Goal: Navigation & Orientation: Find specific page/section

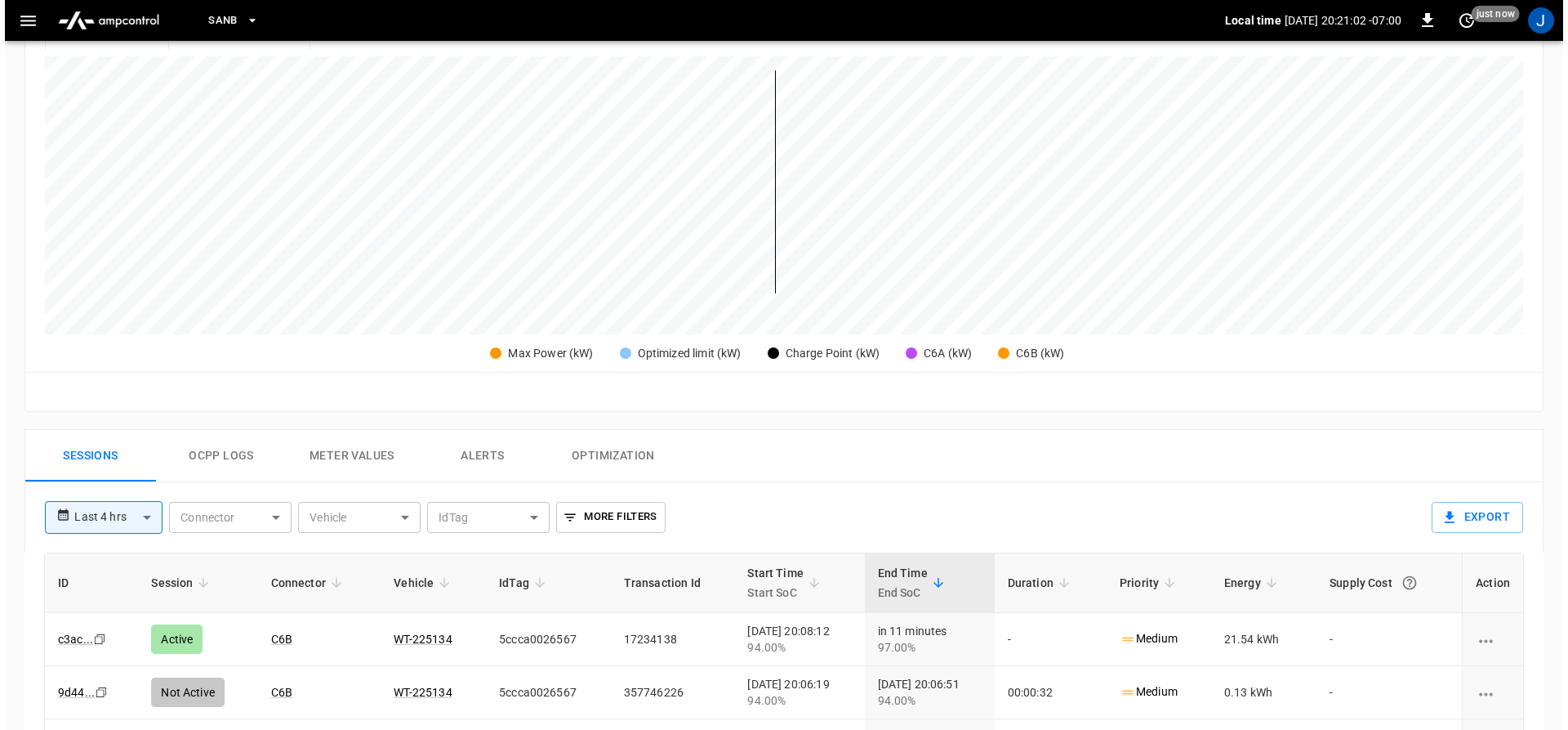
scroll to position [409, 0]
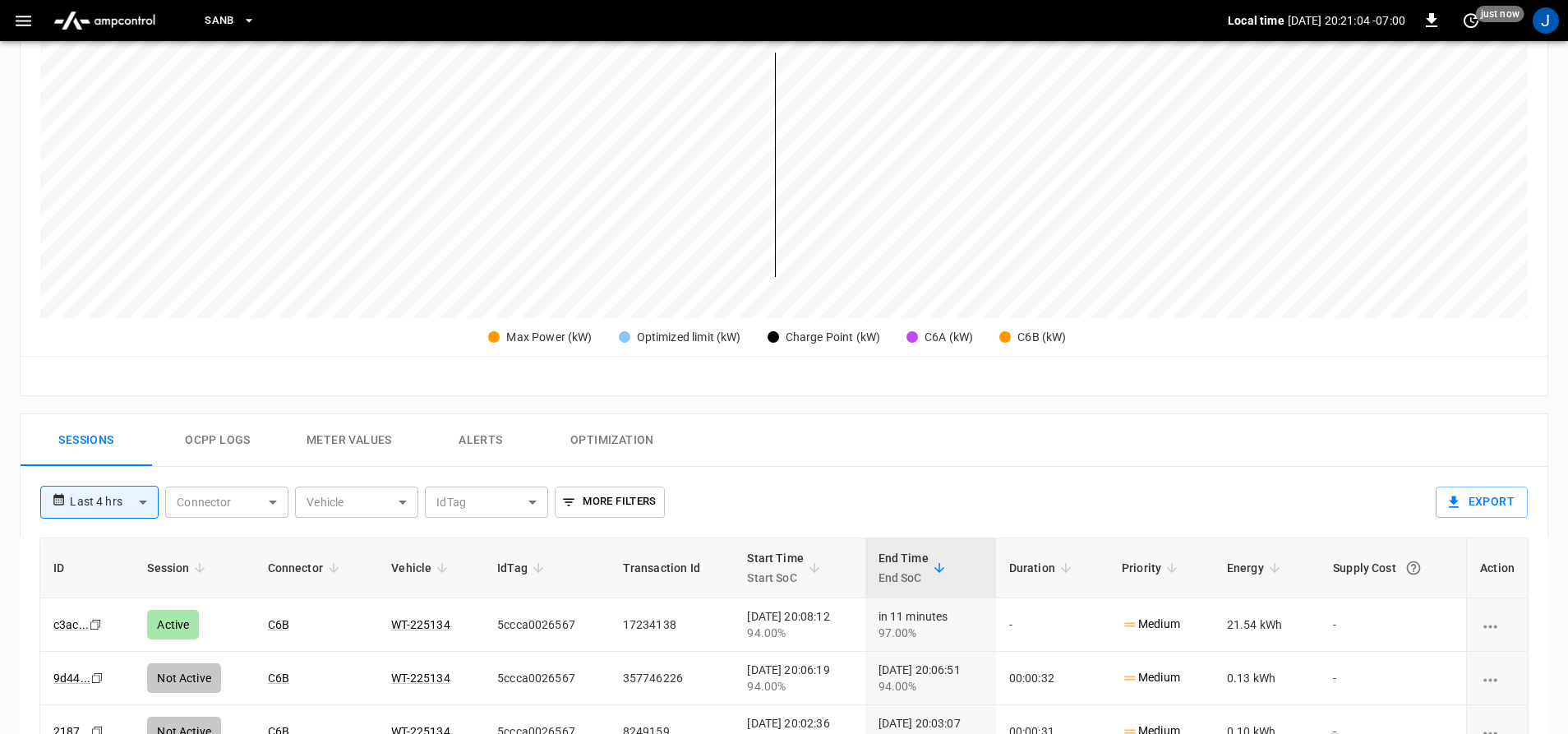
click at [11, 14] on button "button" at bounding box center [23, 21] width 34 height 31
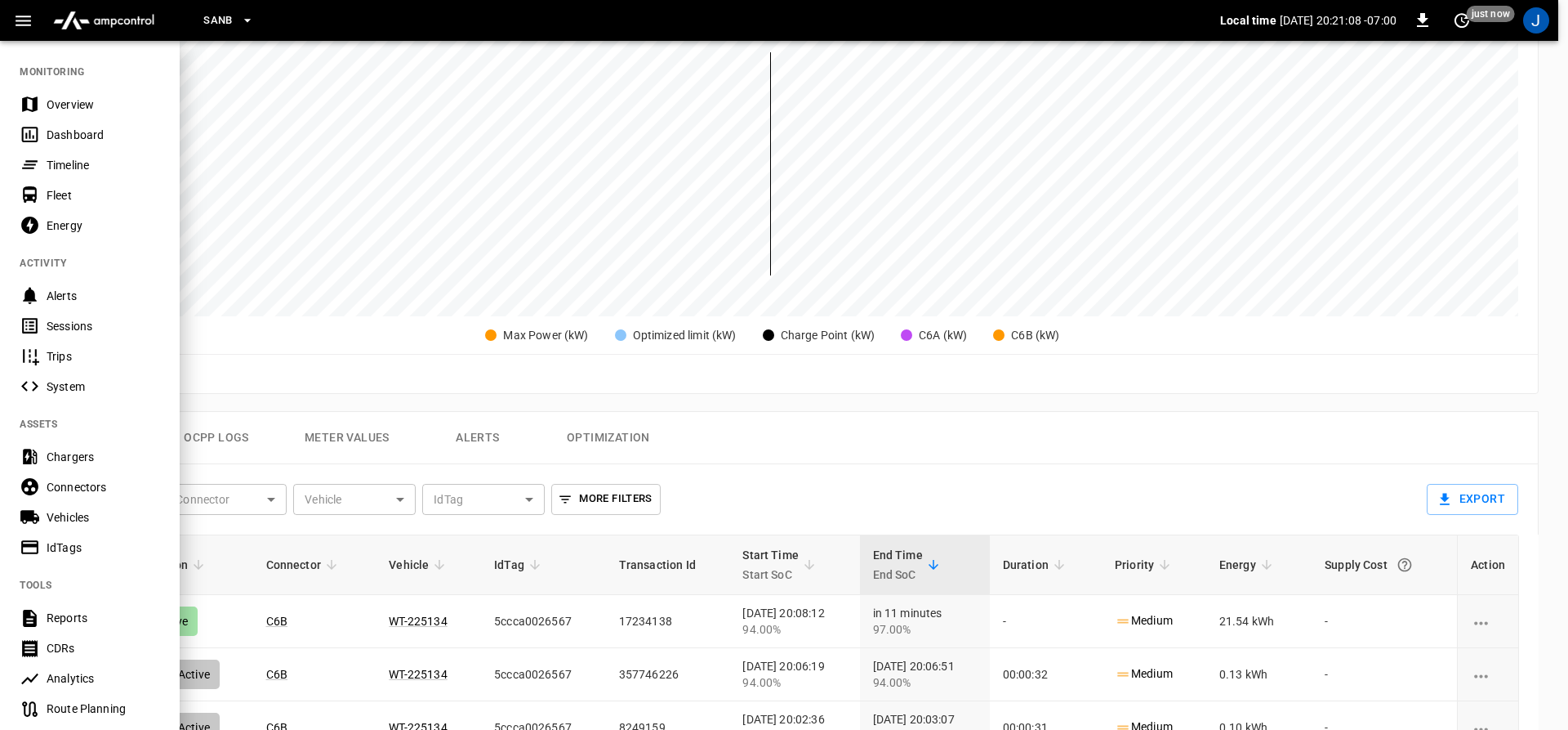
click at [34, 133] on icon at bounding box center [29, 134] width 21 height 21
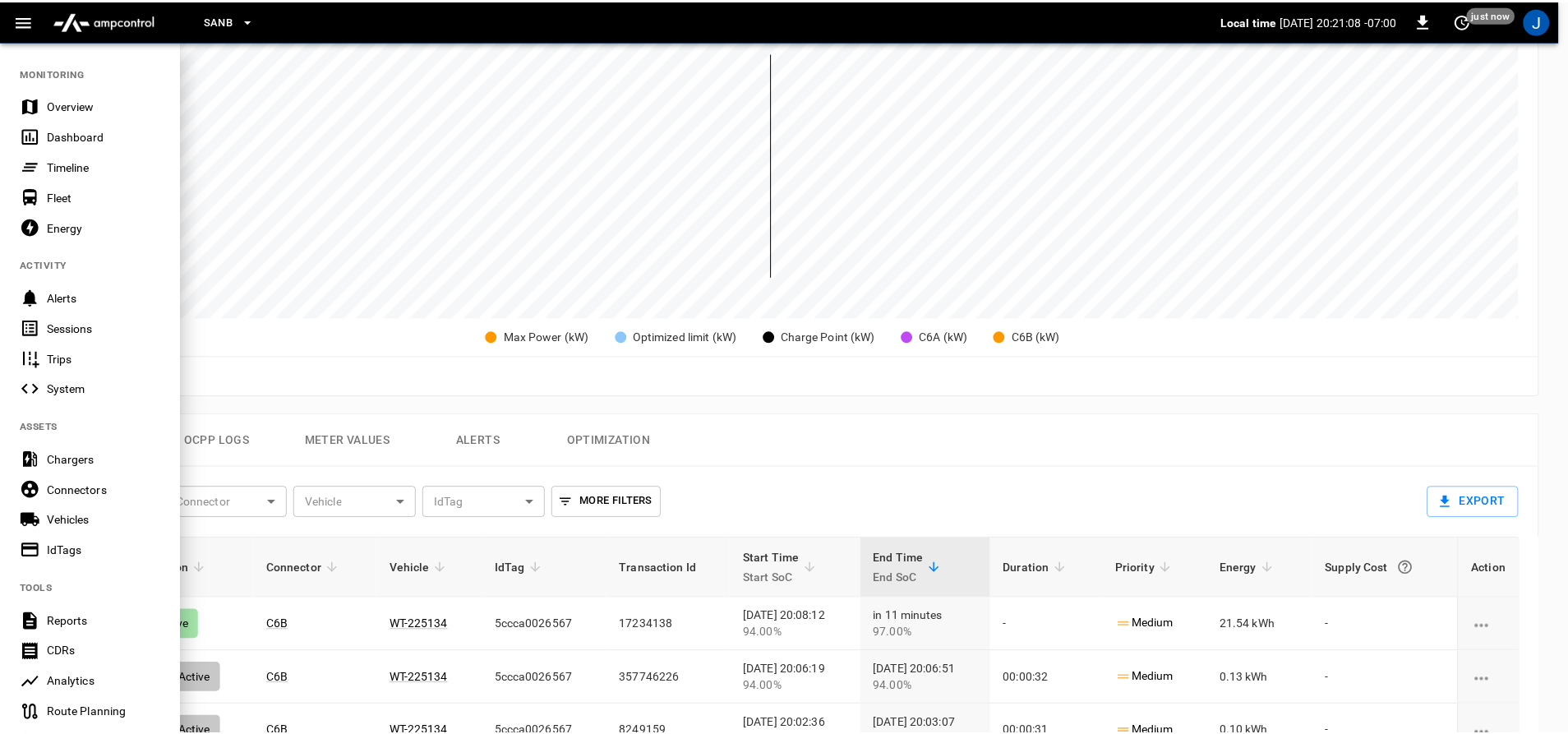
scroll to position [170, 0]
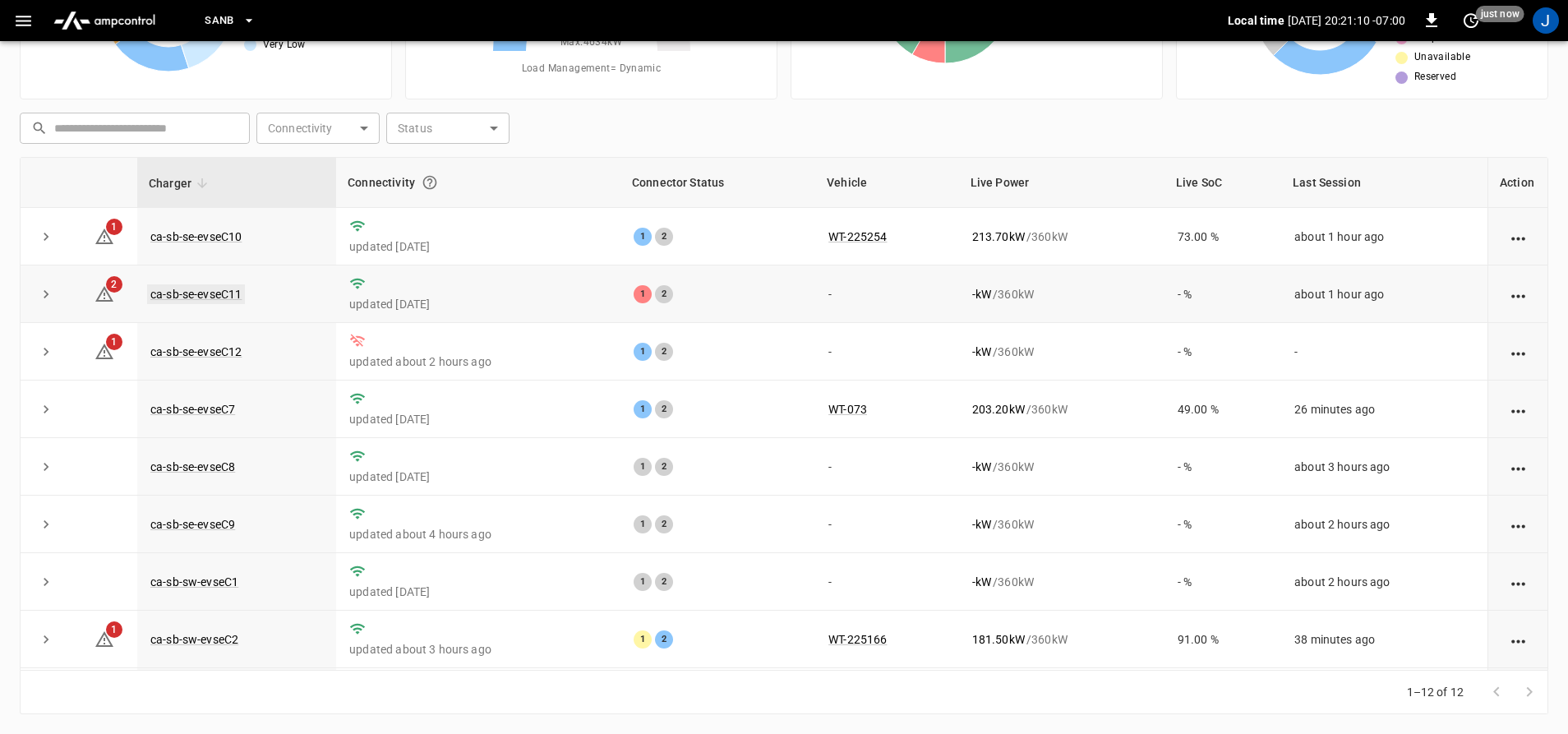
click at [174, 300] on link "ca-sb-se-evseC11" at bounding box center [196, 294] width 98 height 20
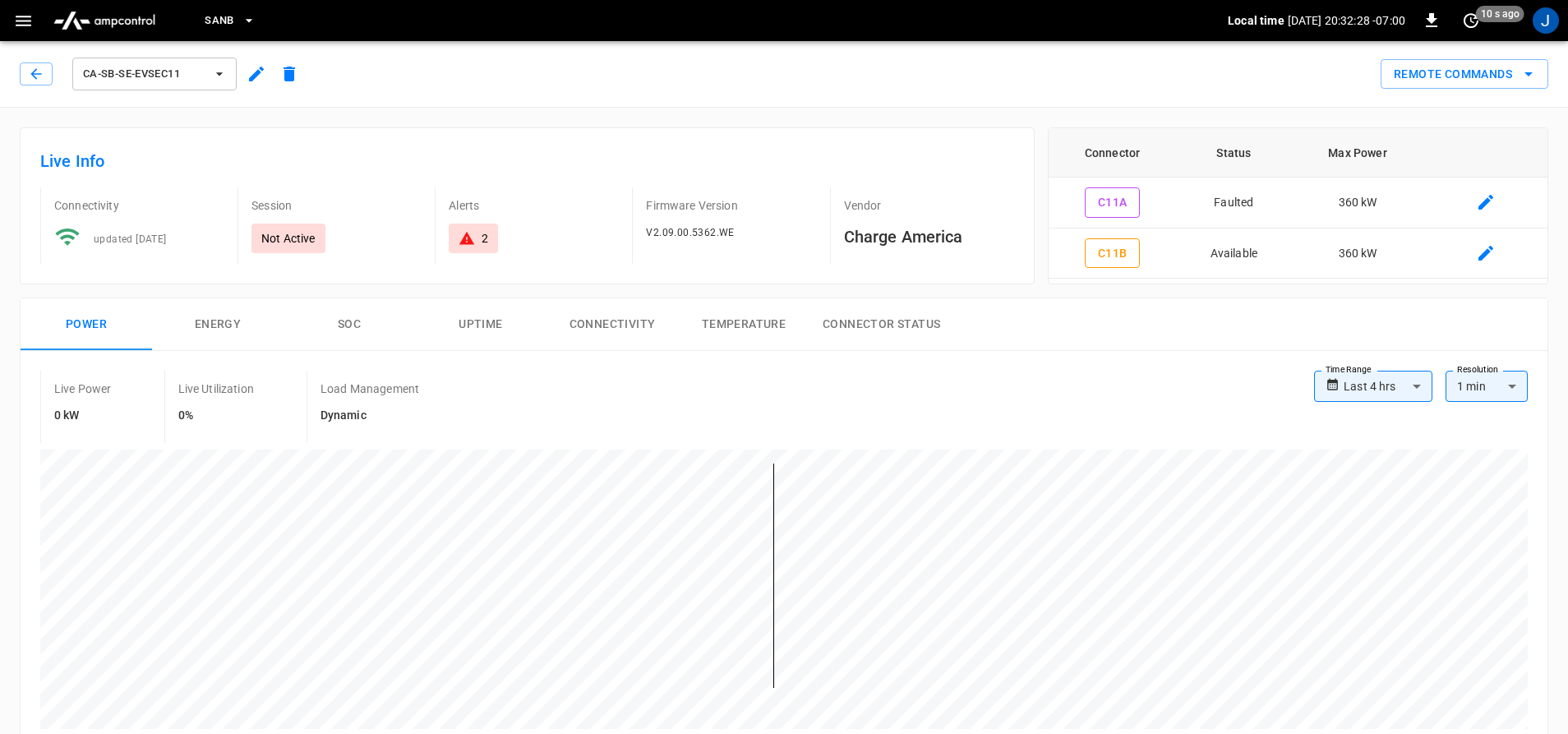
click at [19, 71] on div "ca-sb-se-evseC11" at bounding box center [160, 70] width 293 height 46
click at [24, 71] on button "button" at bounding box center [36, 74] width 33 height 23
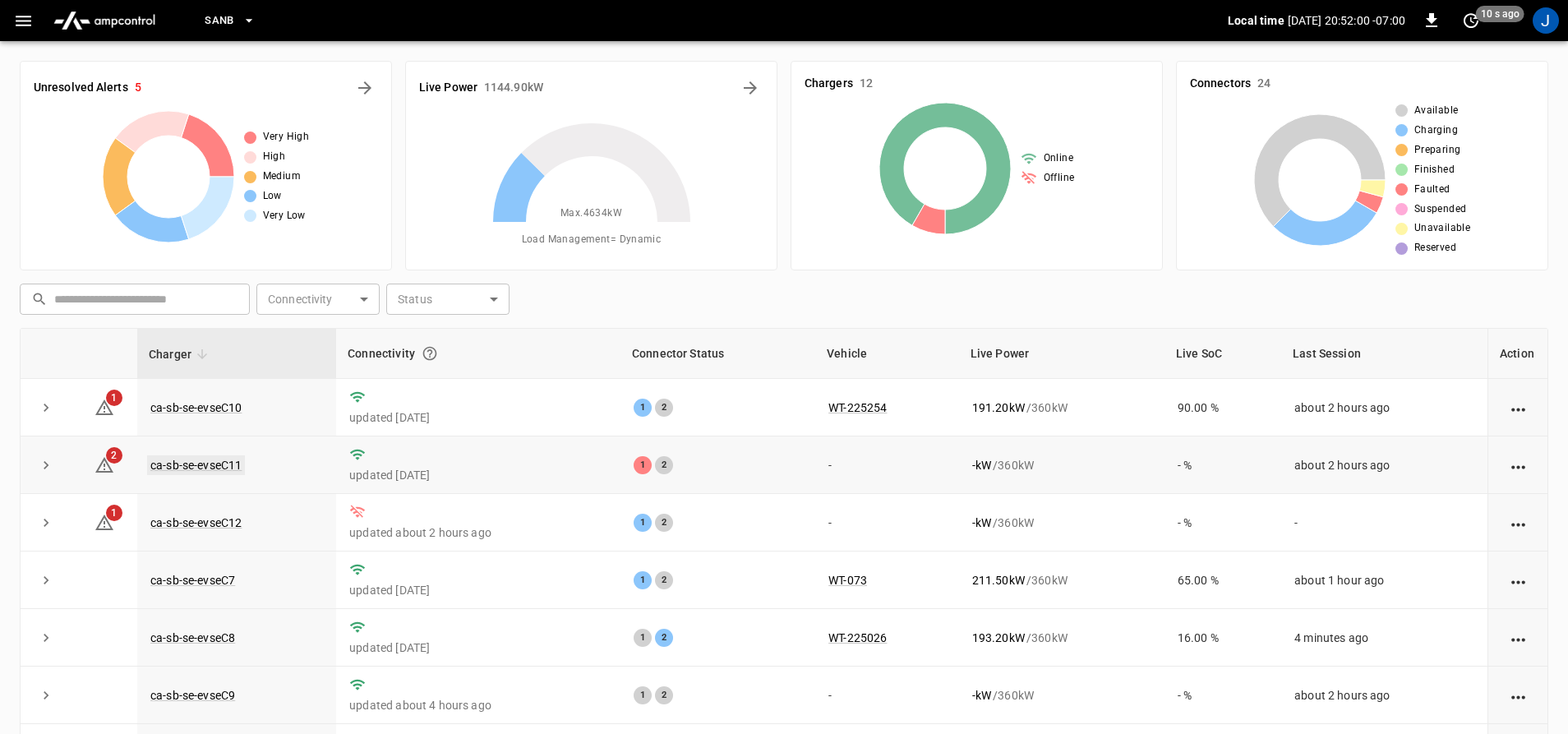
click at [226, 467] on link "ca-sb-se-evseC11" at bounding box center [196, 465] width 98 height 20
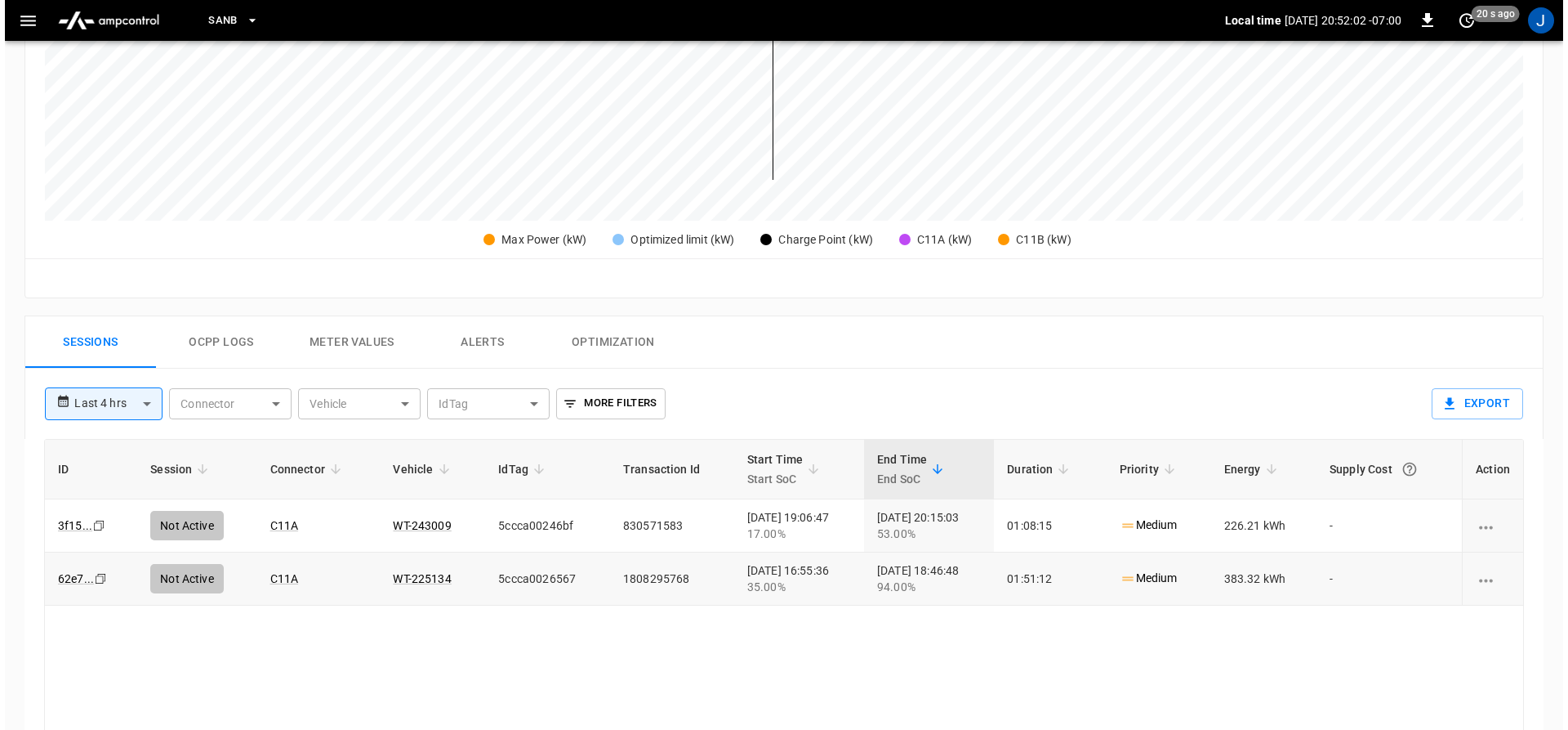
scroll to position [572, 0]
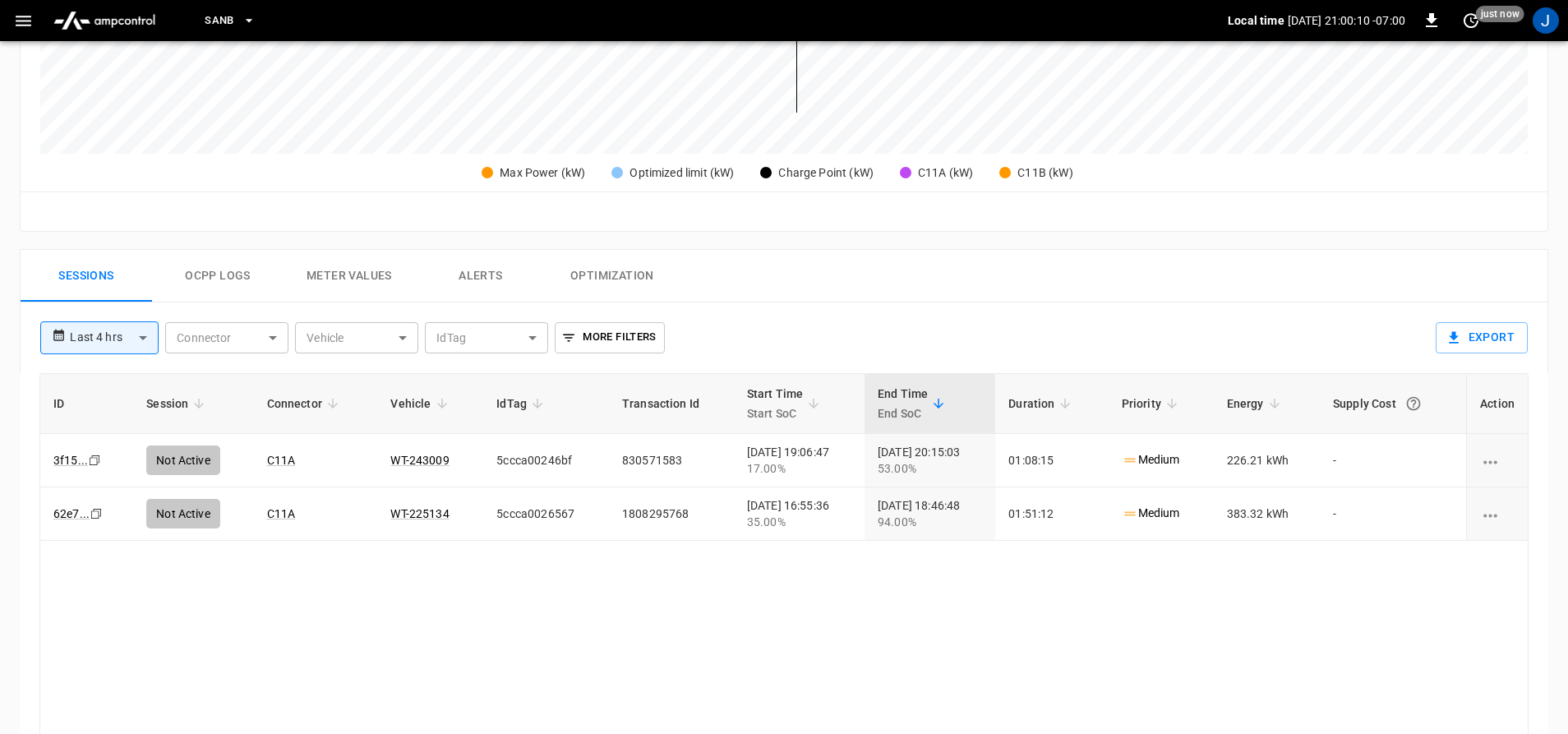
click at [14, 22] on icon "button" at bounding box center [23, 21] width 21 height 21
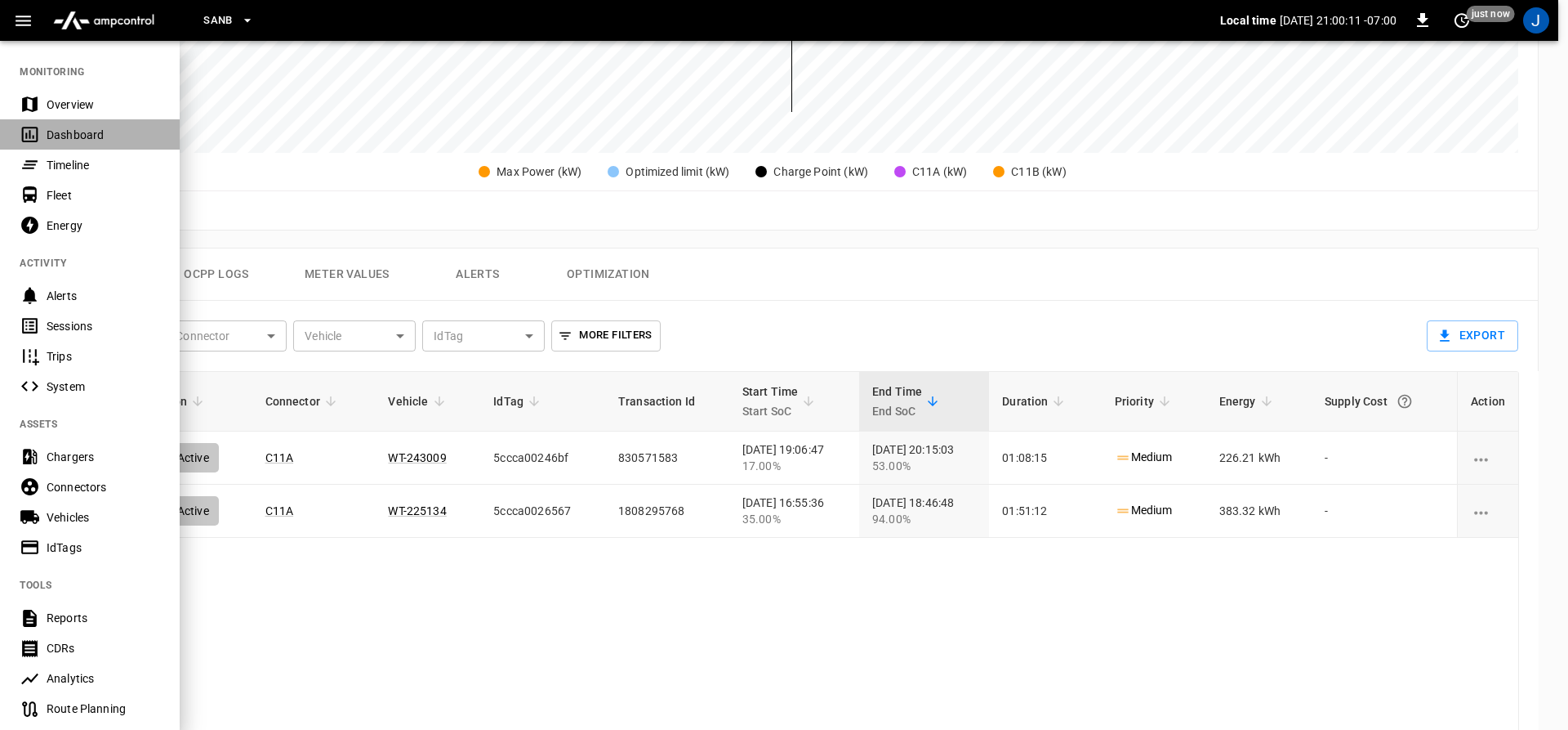
click at [39, 135] on icon at bounding box center [29, 134] width 21 height 21
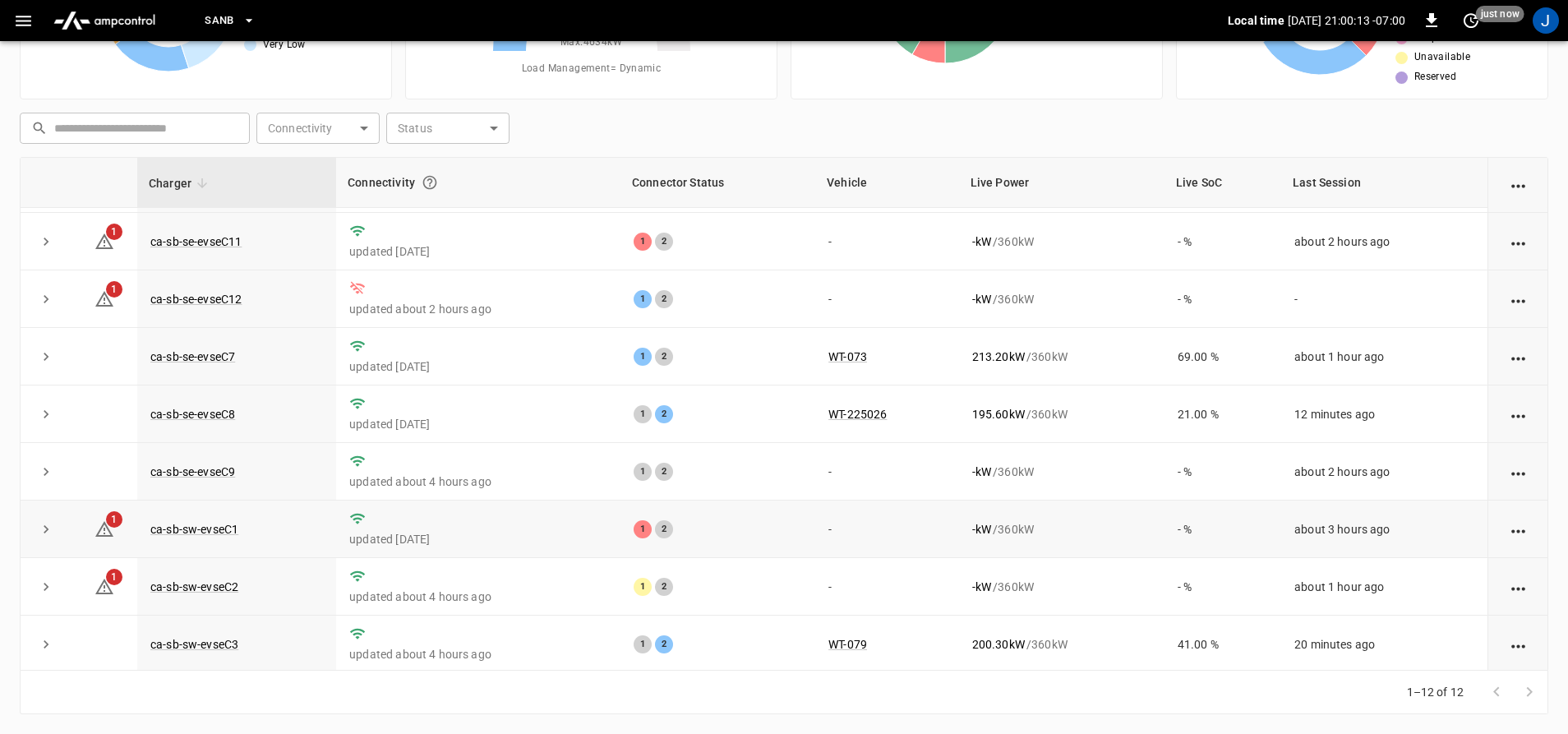
scroll to position [83, 0]
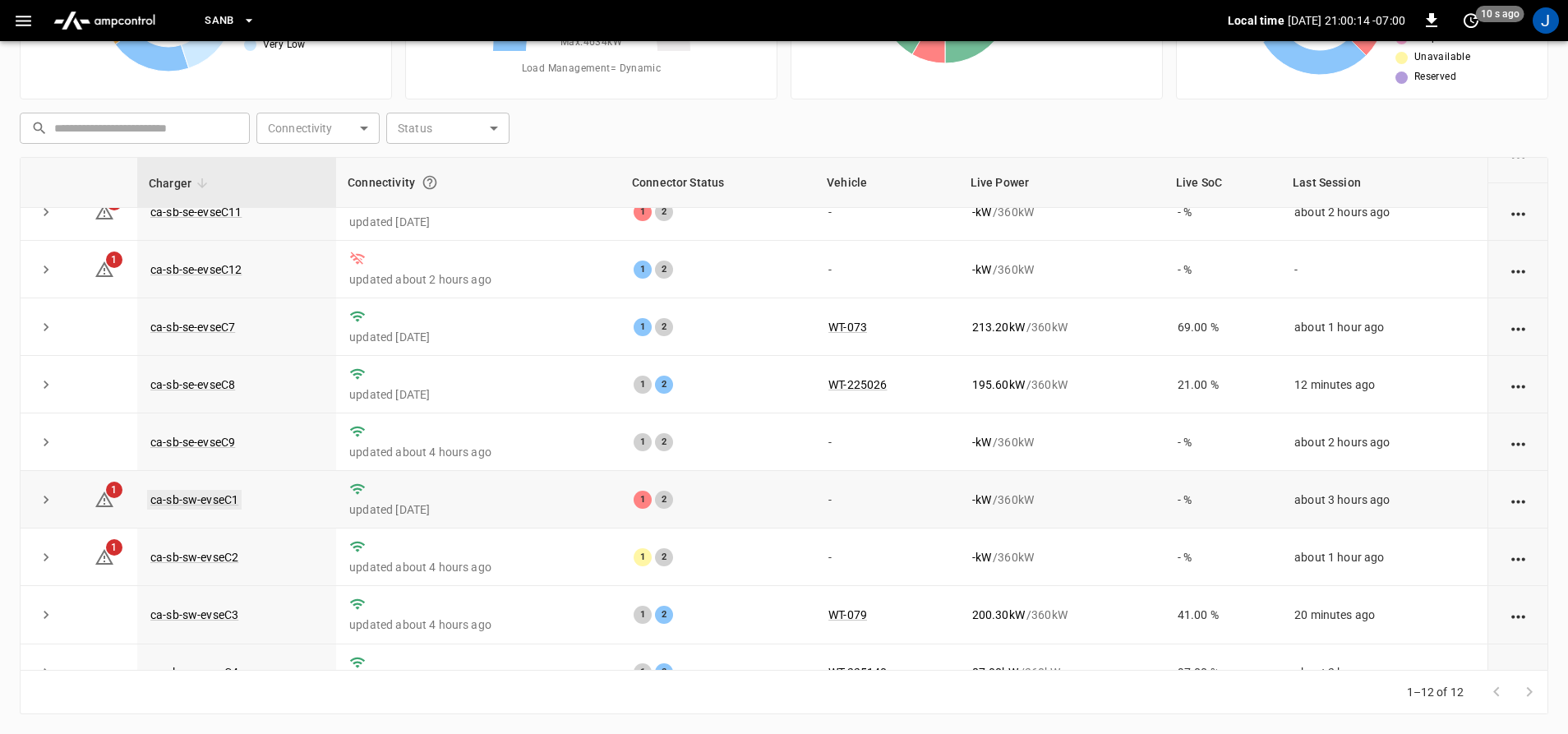
click at [192, 502] on link "ca-sb-sw-evseC1" at bounding box center [194, 500] width 94 height 20
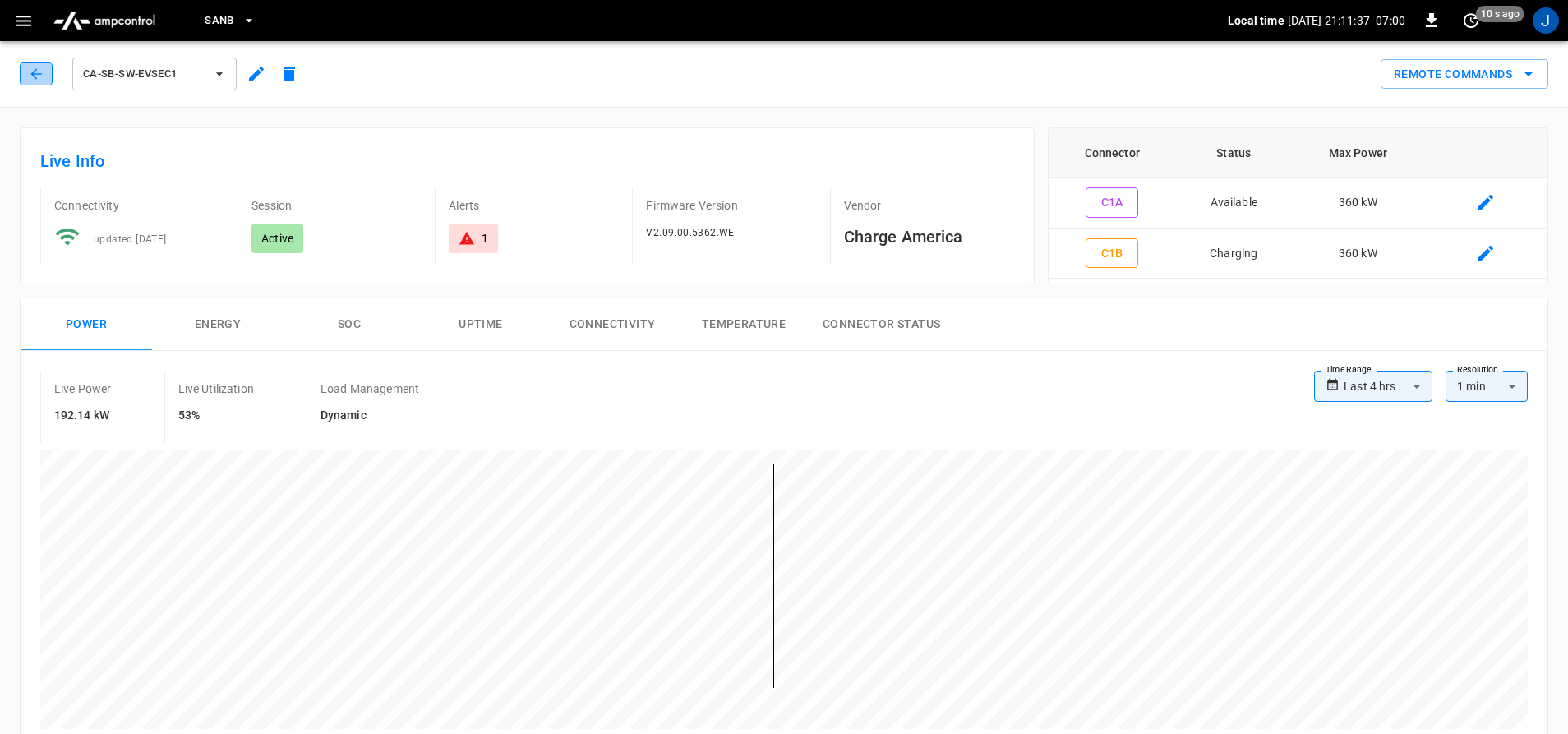
click at [26, 74] on button "button" at bounding box center [36, 74] width 33 height 23
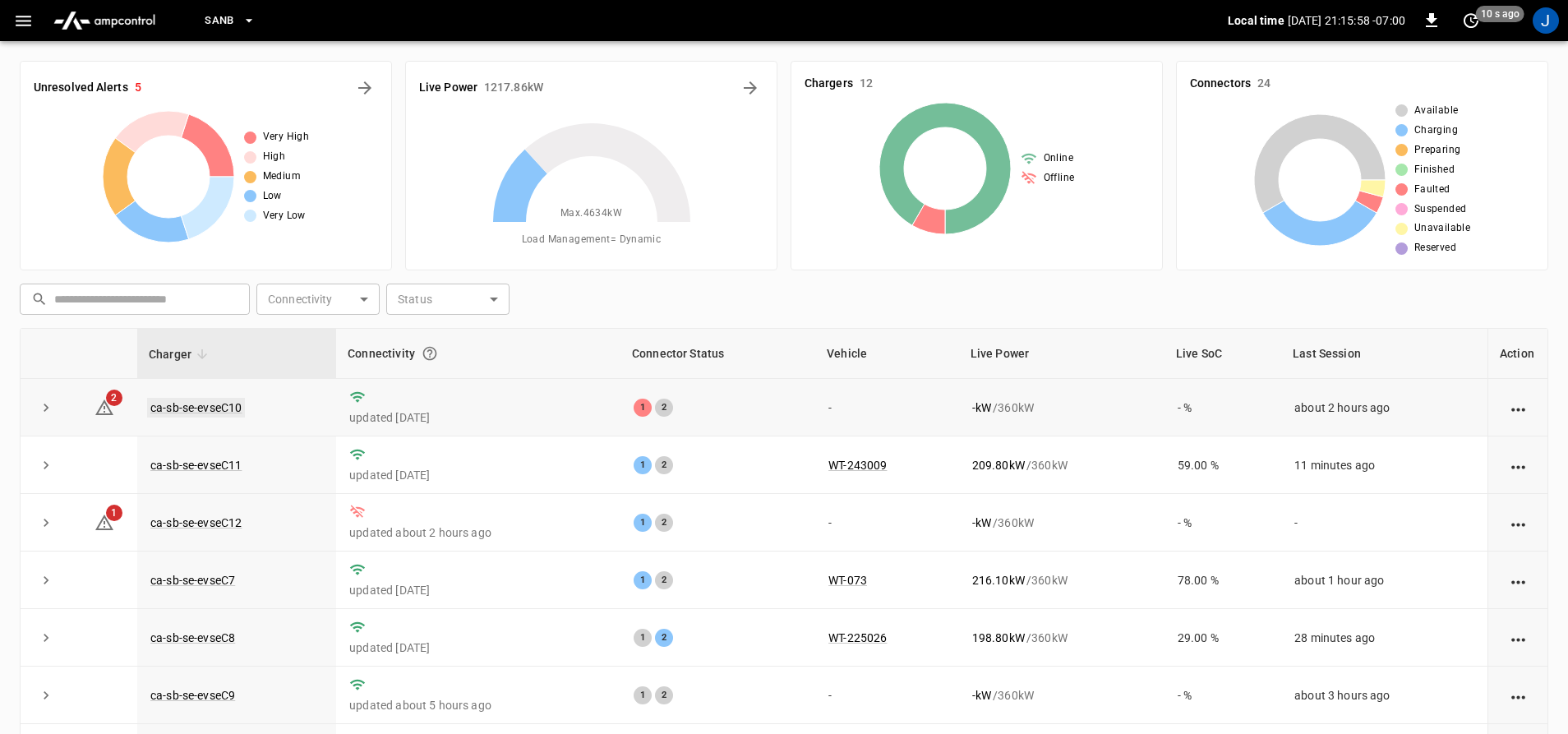
click at [176, 413] on link "ca-sb-se-evseC10" at bounding box center [196, 407] width 98 height 20
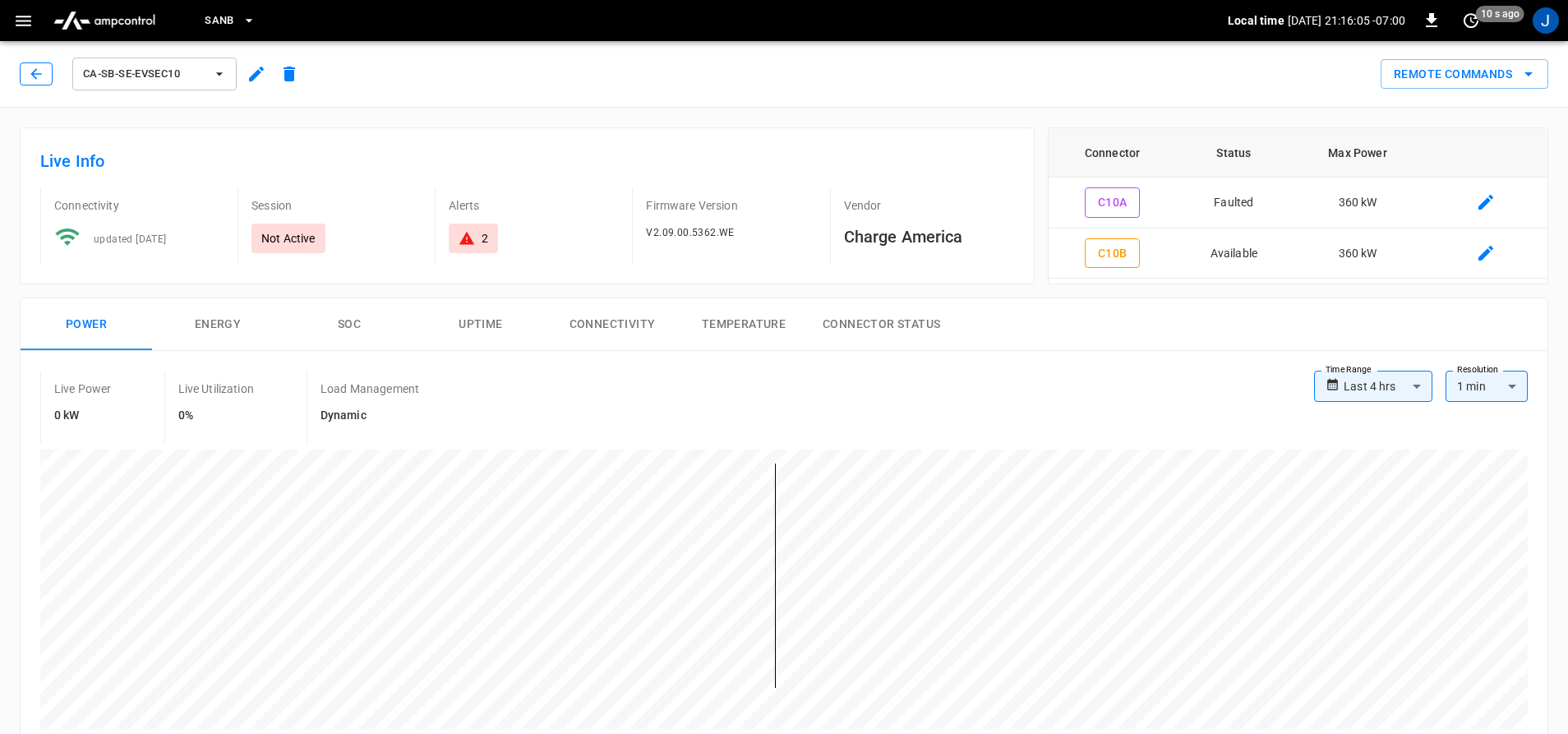
click at [43, 74] on icon "button" at bounding box center [36, 74] width 16 height 16
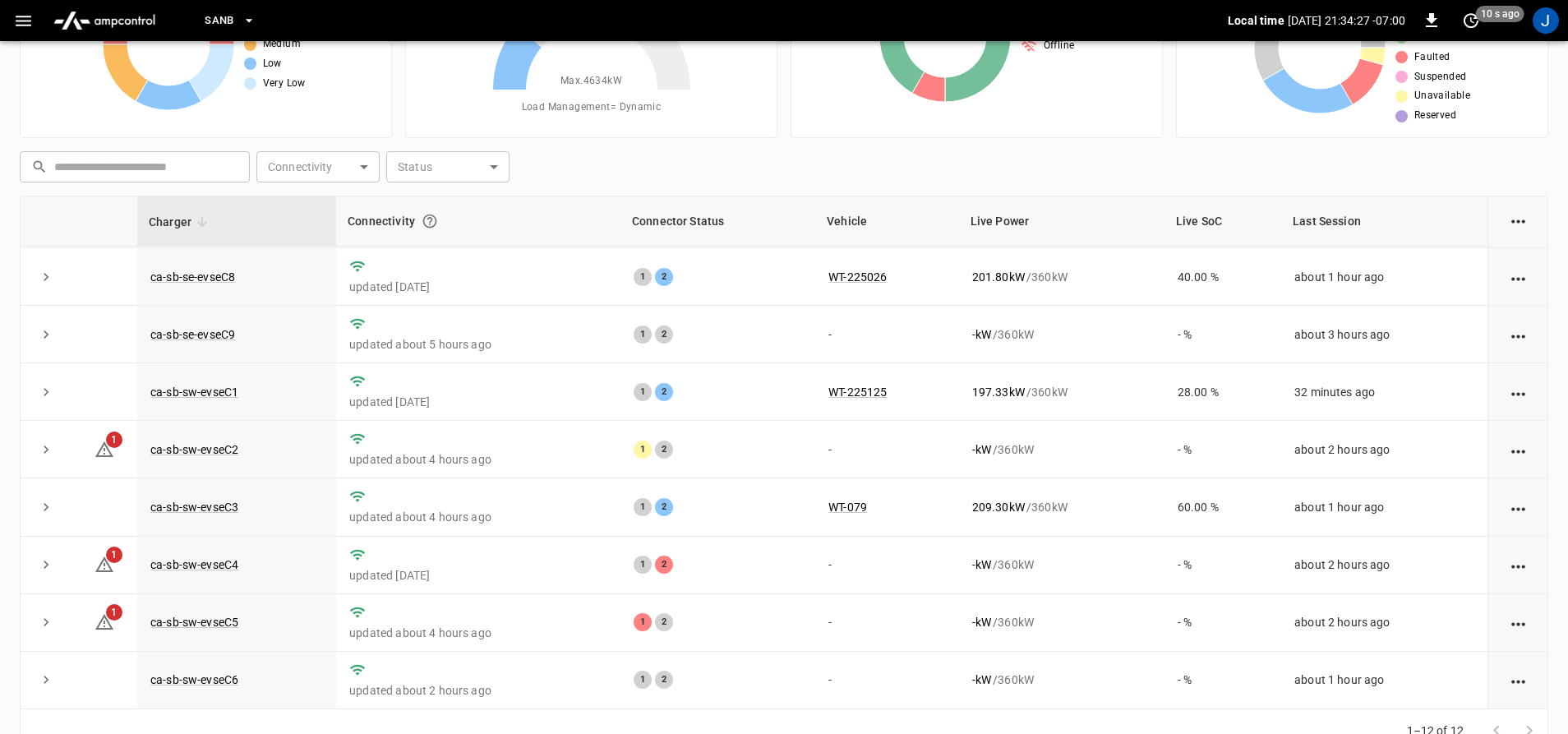
scroll to position [170, 0]
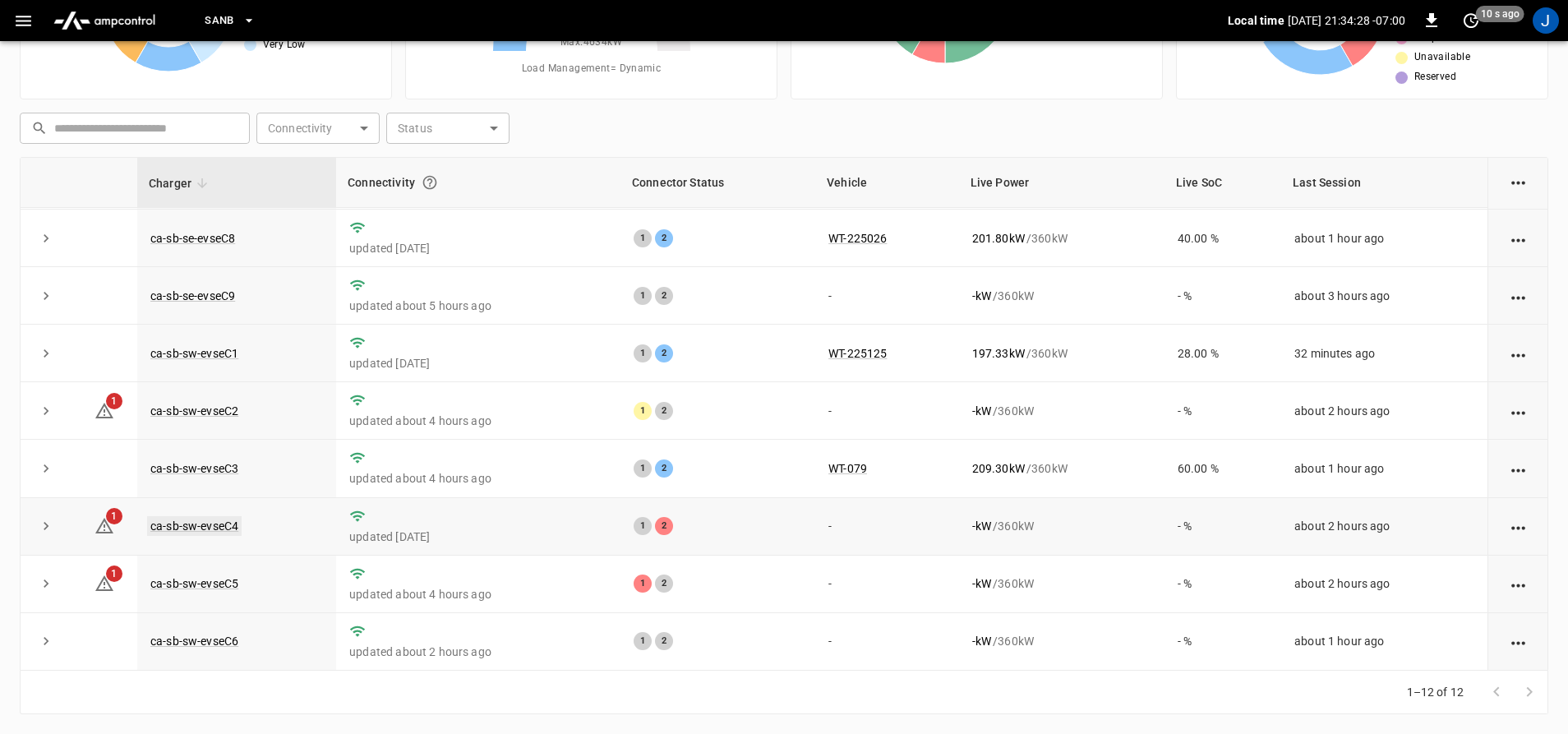
click at [190, 524] on link "ca-sb-sw-evseC4" at bounding box center [194, 526] width 94 height 20
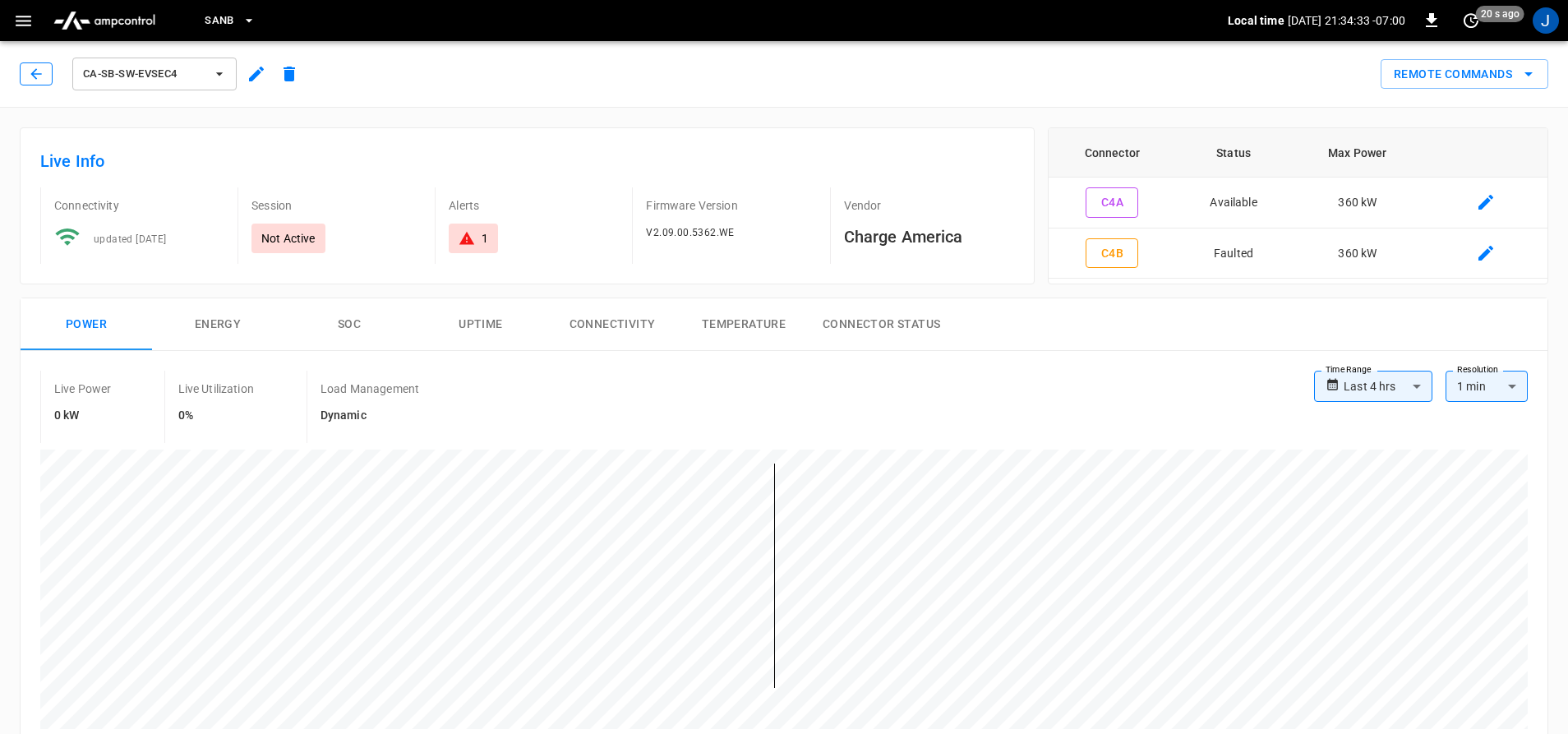
click at [35, 74] on icon "button" at bounding box center [36, 74] width 11 height 11
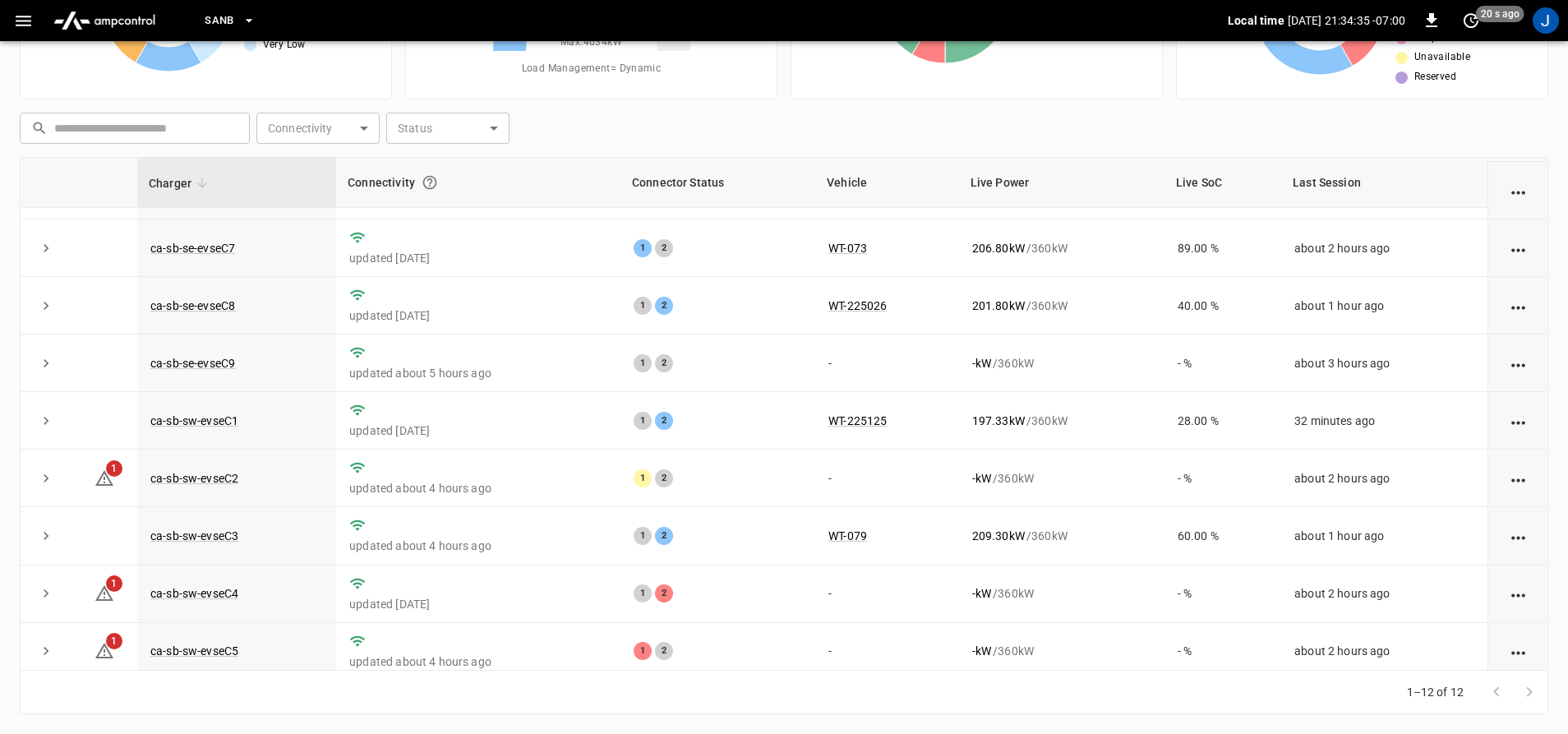
scroll to position [239, 0]
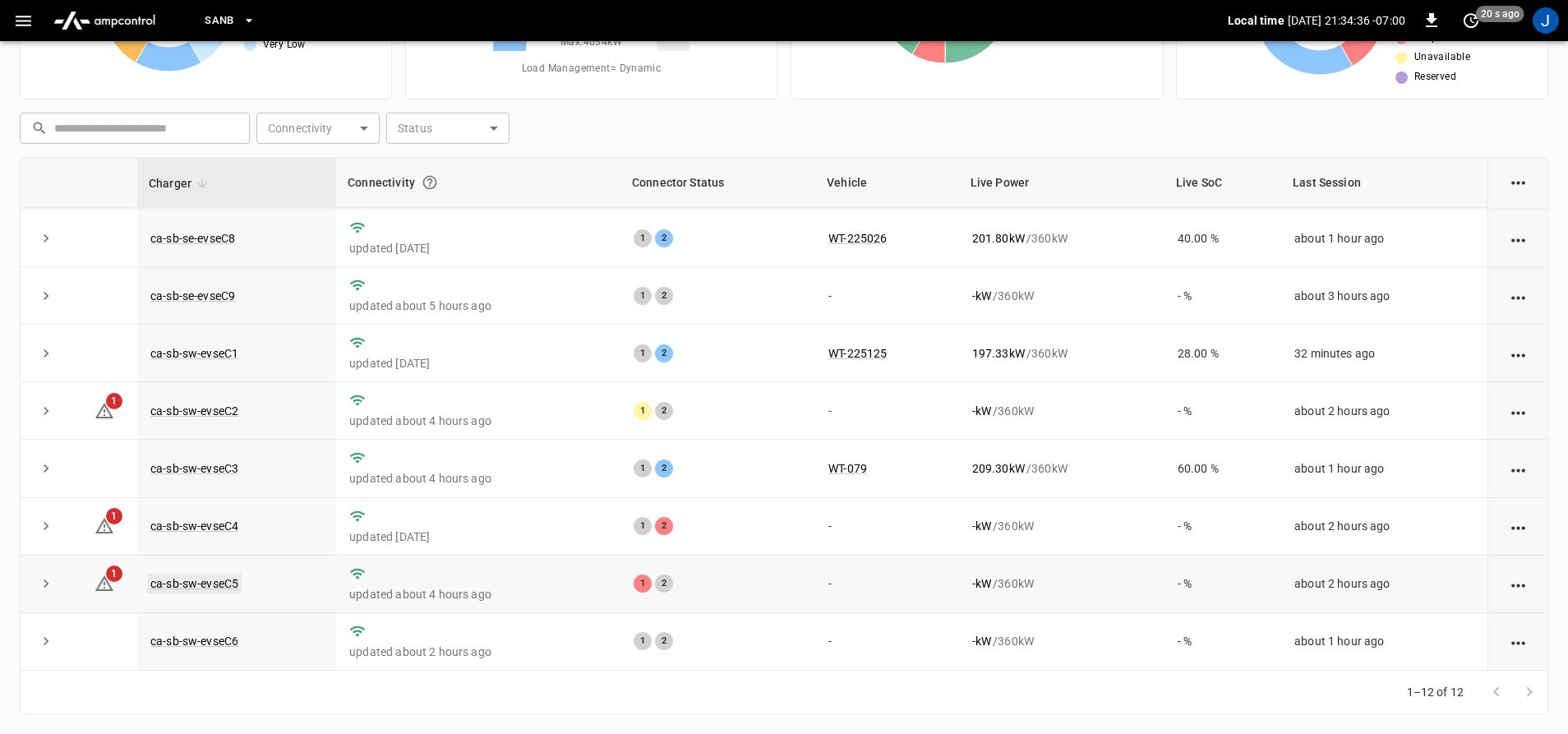
click at [205, 581] on link "ca-sb-sw-evseC5" at bounding box center [194, 583] width 94 height 20
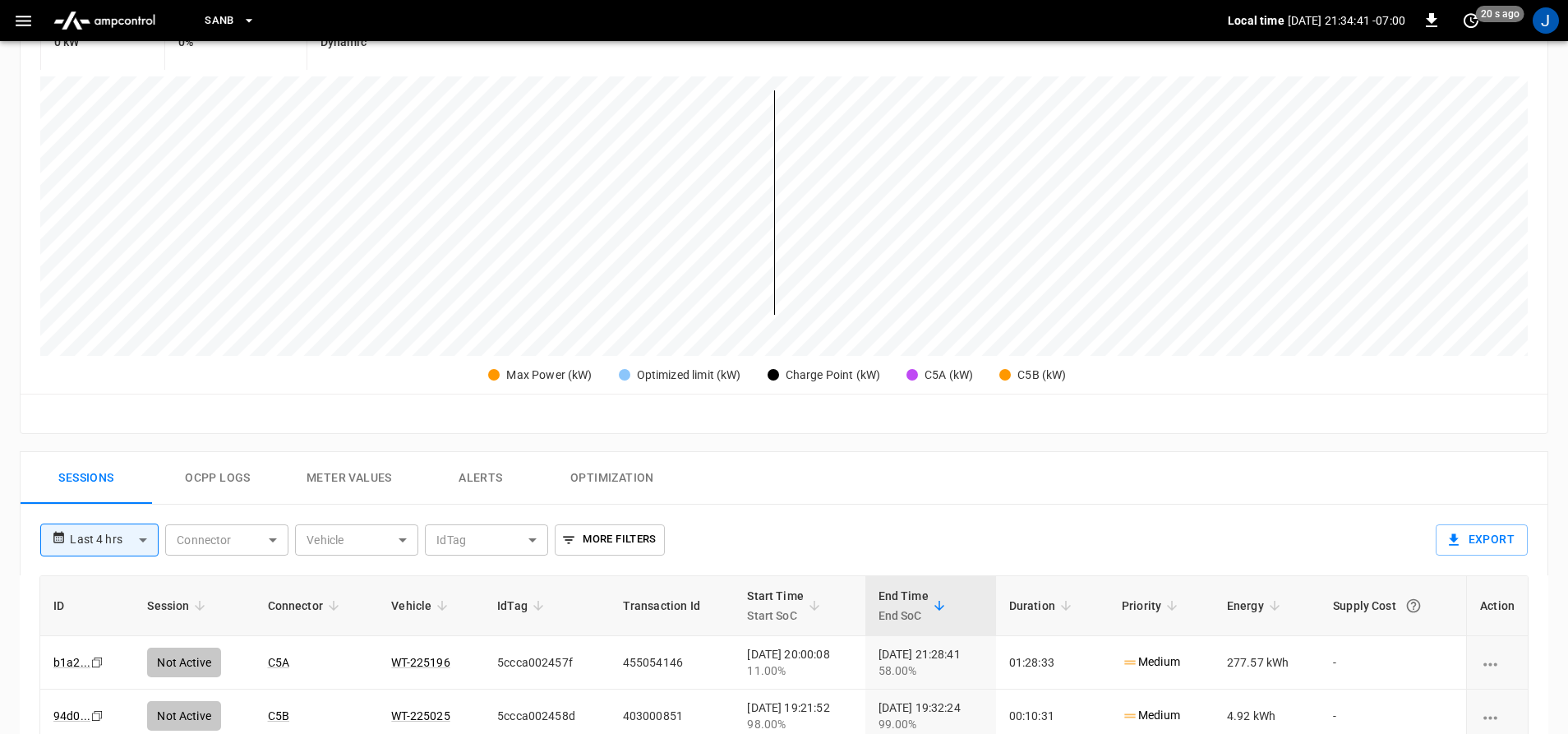
scroll to position [411, 0]
